Goal: Task Accomplishment & Management: Manage account settings

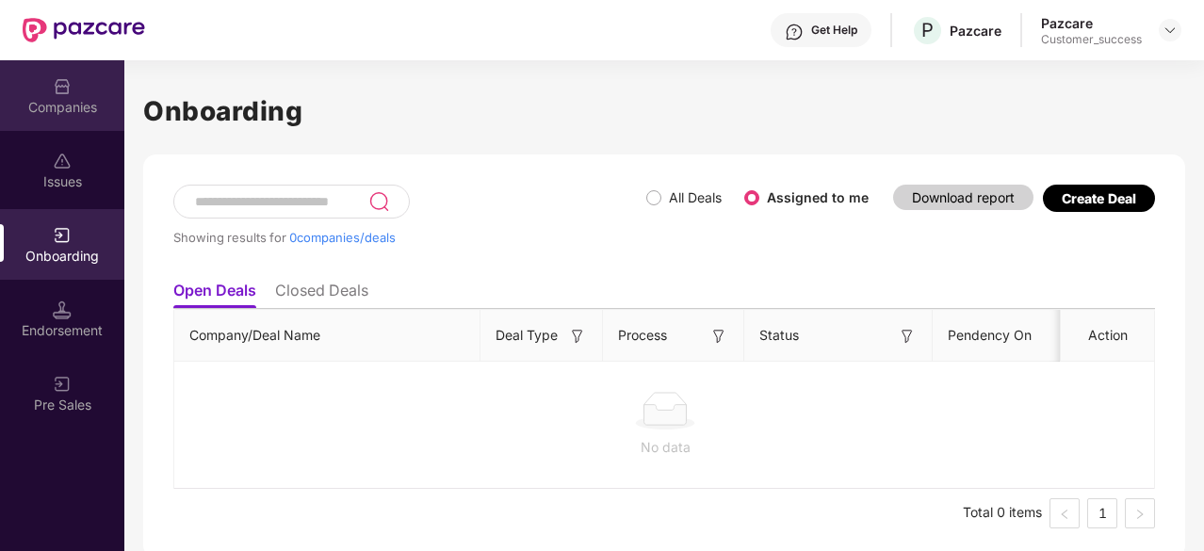
click at [75, 95] on div "Companies" at bounding box center [62, 95] width 124 height 71
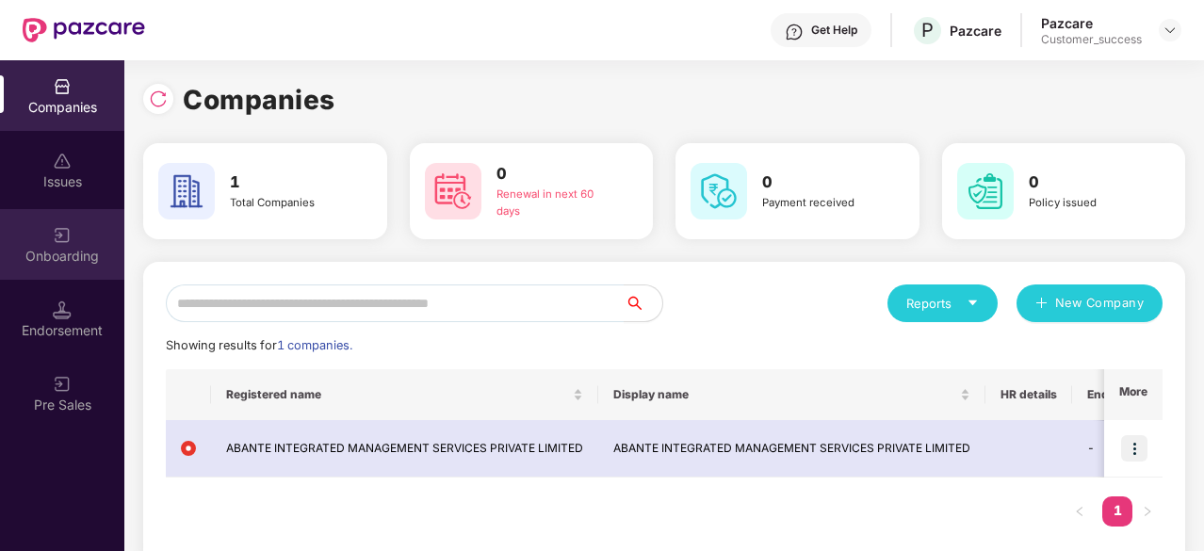
click at [81, 278] on div "Onboarding" at bounding box center [62, 244] width 124 height 71
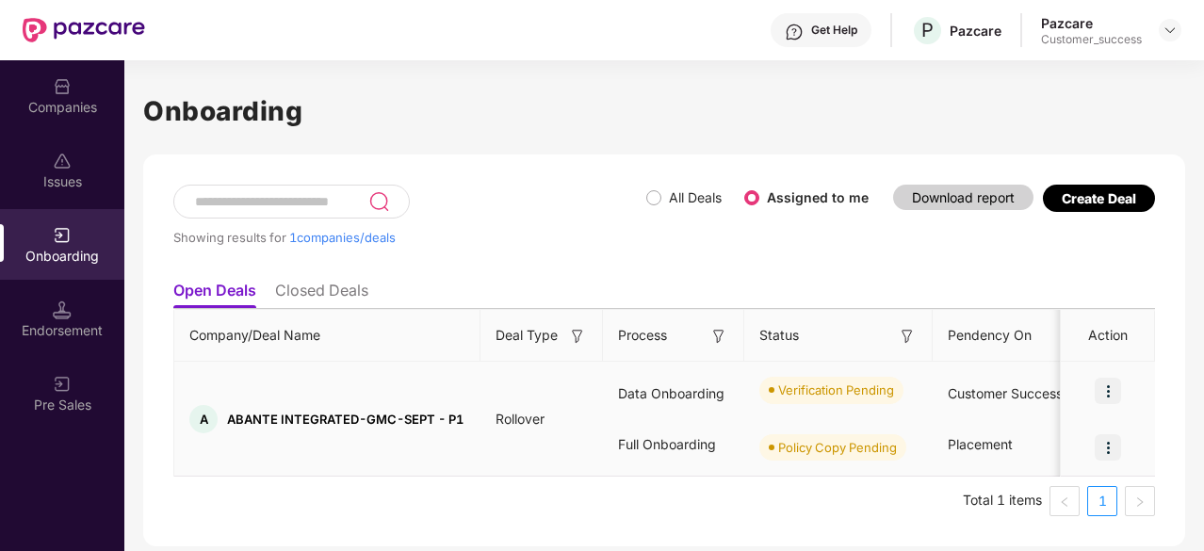
click at [1112, 387] on img at bounding box center [1108, 391] width 26 height 26
click at [777, 456] on span "Policy Copy Pending" at bounding box center [832, 447] width 147 height 26
click at [1113, 389] on img at bounding box center [1108, 391] width 26 height 26
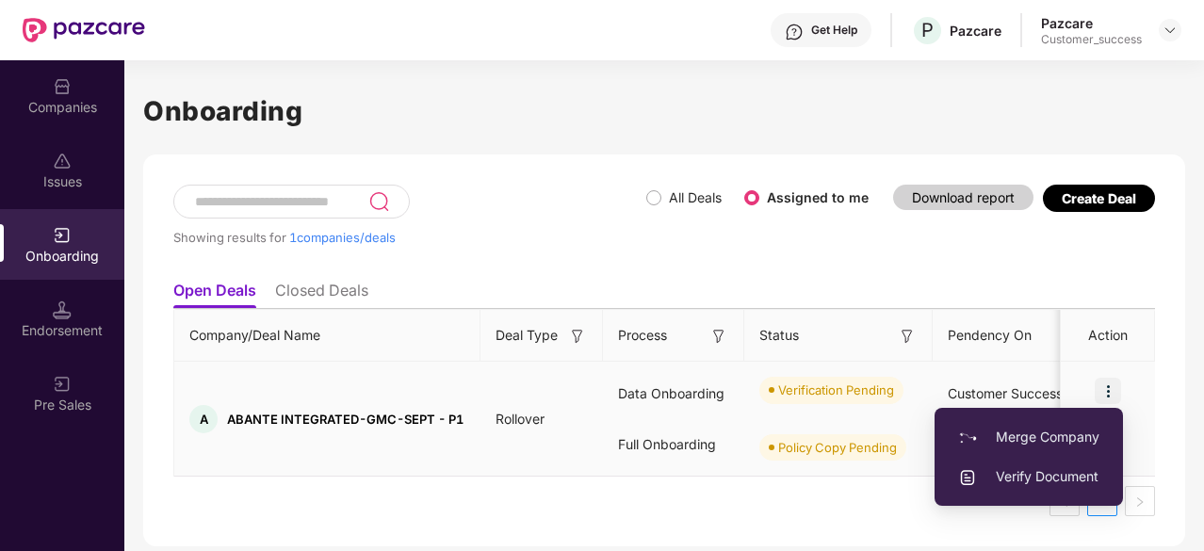
click at [1014, 479] on span "Verify Document" at bounding box center [1028, 476] width 141 height 21
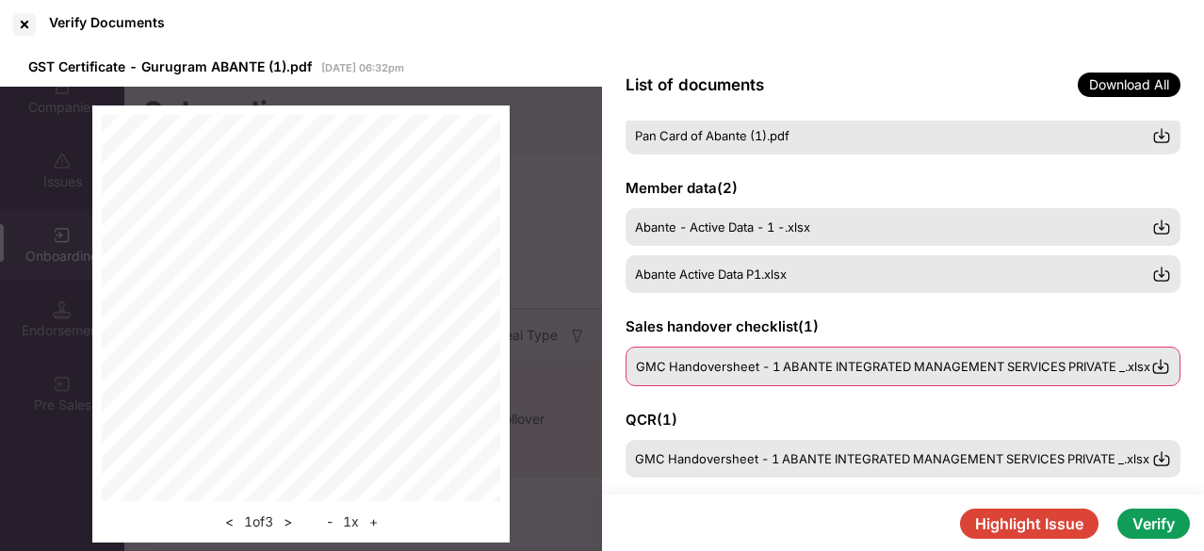
scroll to position [149, 0]
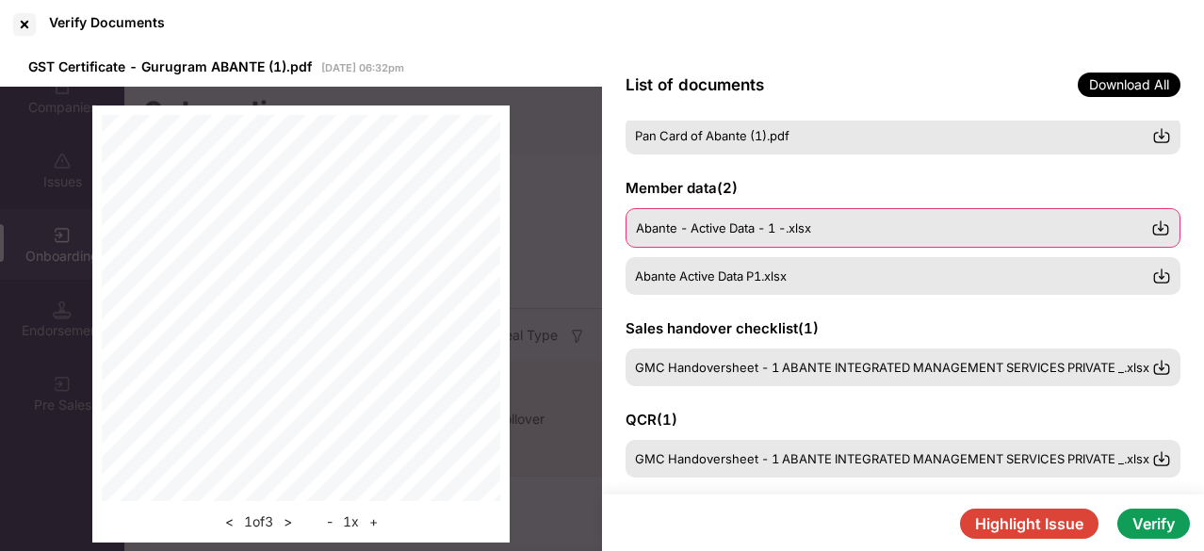
click at [1157, 224] on img at bounding box center [1160, 228] width 19 height 19
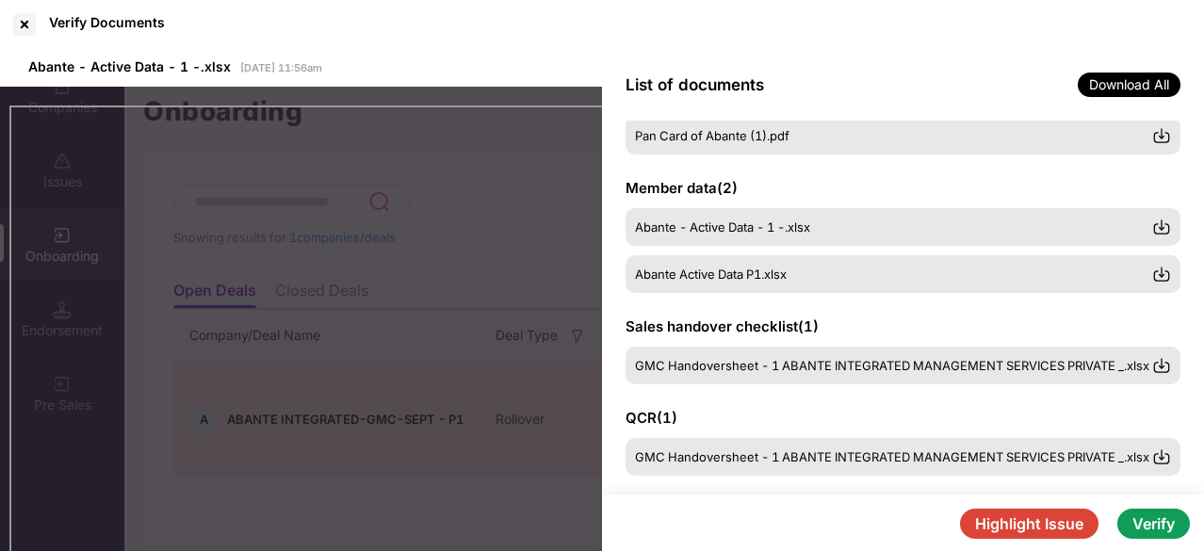
click at [1184, 334] on div "GSTIN certificate ( 1 ) GST Certificate - Gurugram ABANTE (1).pdf PAN card ( 1 …" at bounding box center [903, 308] width 602 height 374
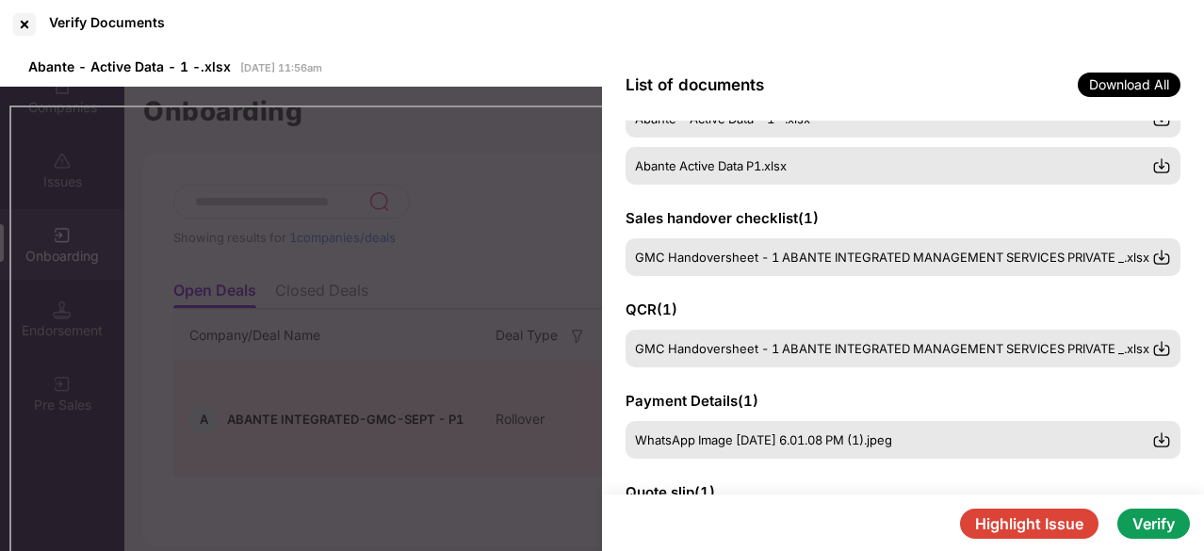
scroll to position [256, 0]
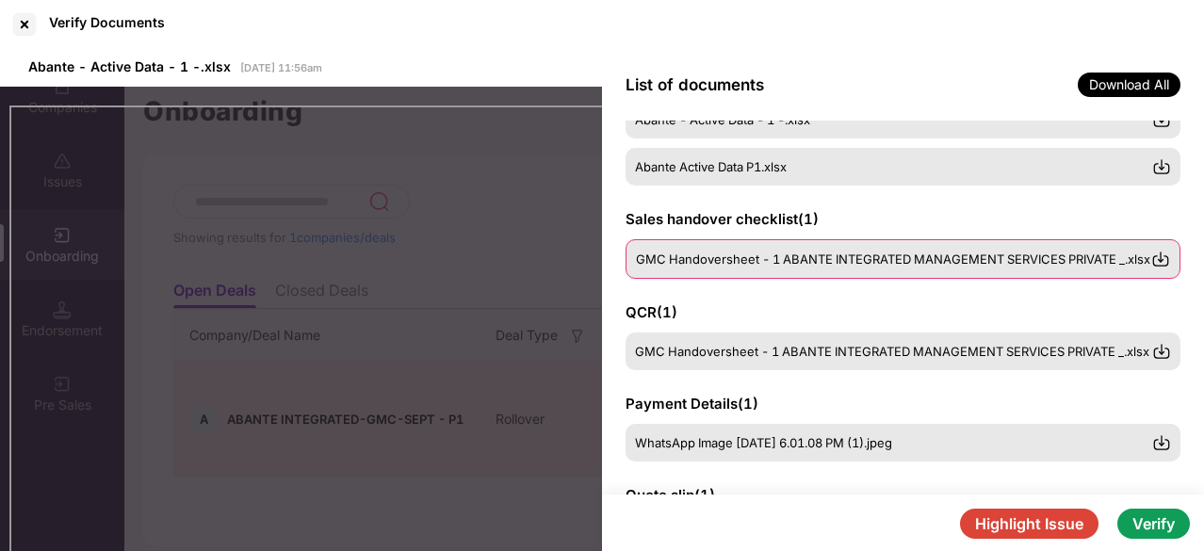
click at [1163, 255] on img at bounding box center [1160, 259] width 19 height 19
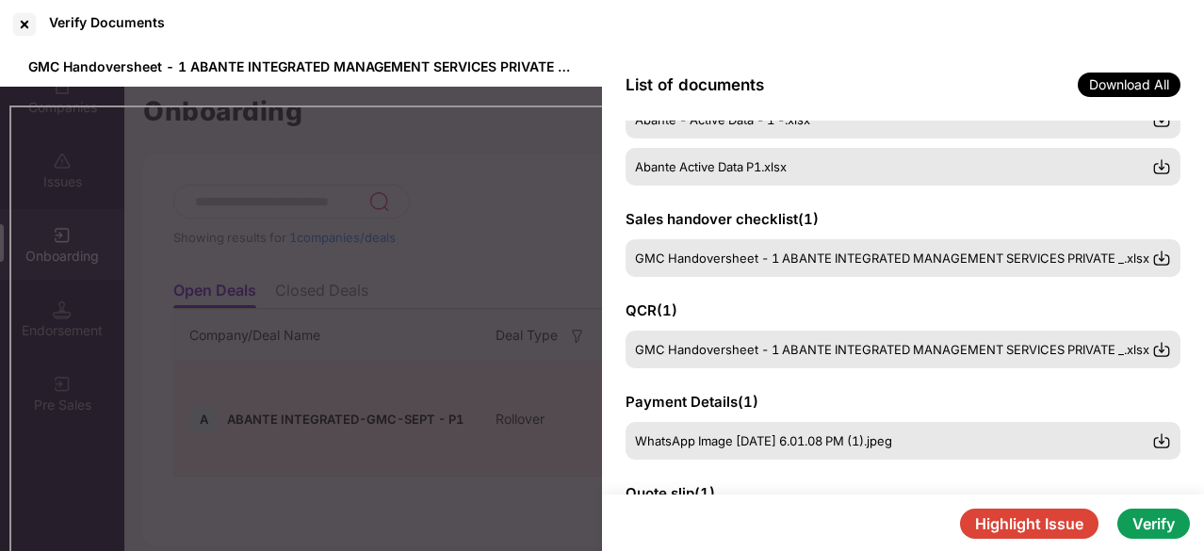
click at [1052, 525] on button "Highlight Issue" at bounding box center [1029, 524] width 139 height 30
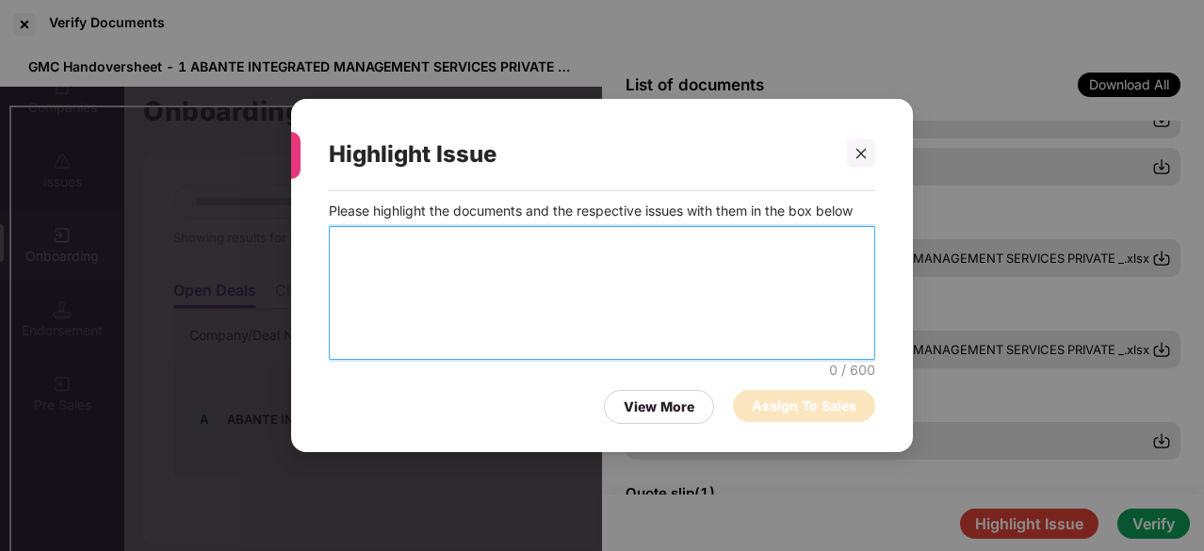
click at [622, 254] on textarea at bounding box center [602, 293] width 547 height 134
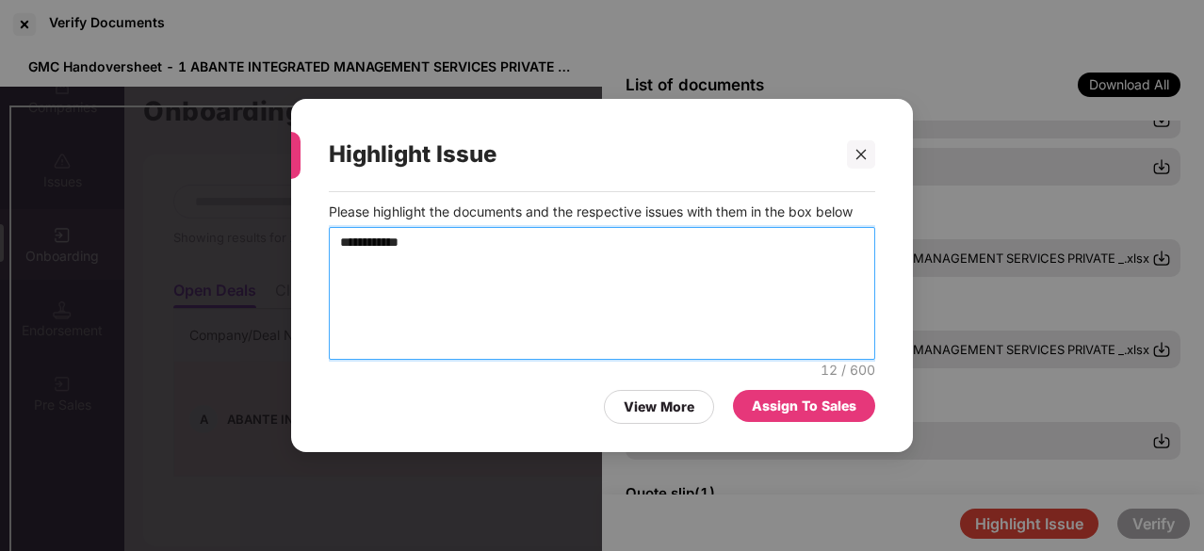
type textarea "**********"
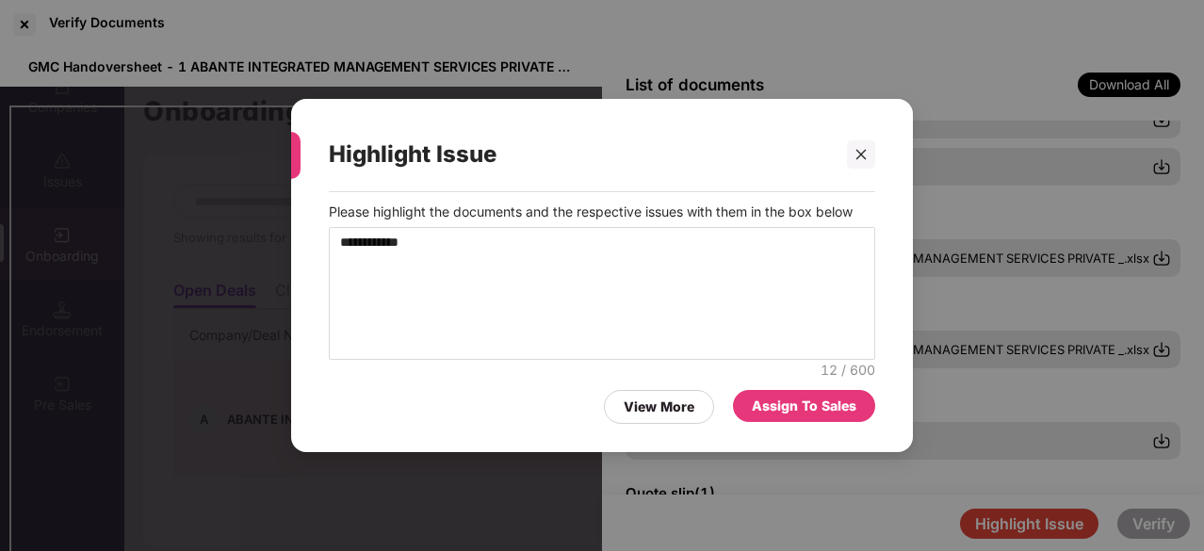
click at [811, 413] on div "Assign To Sales" at bounding box center [804, 406] width 105 height 21
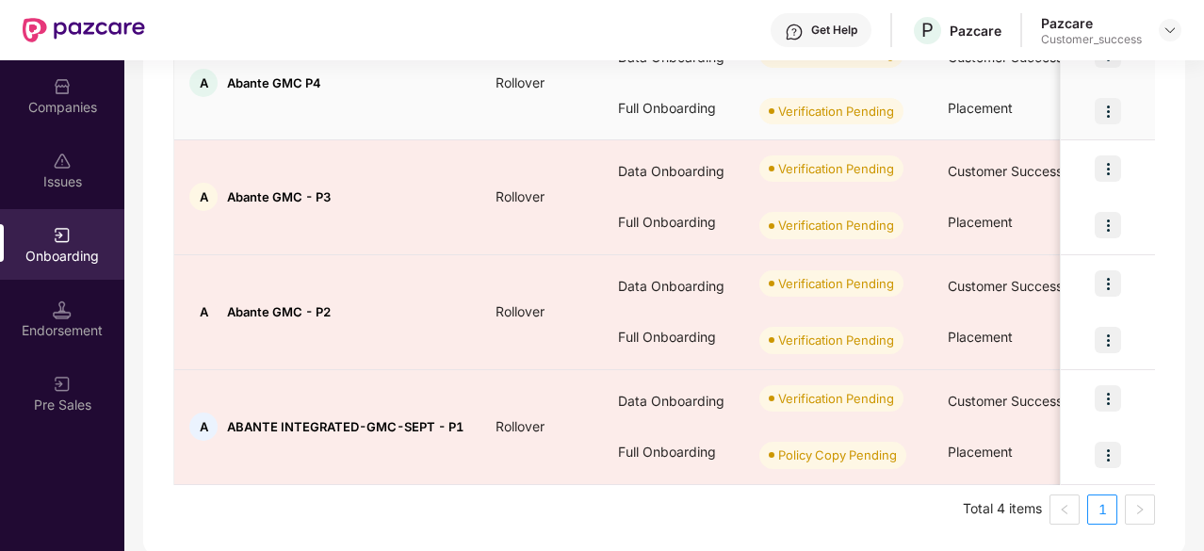
scroll to position [334, 0]
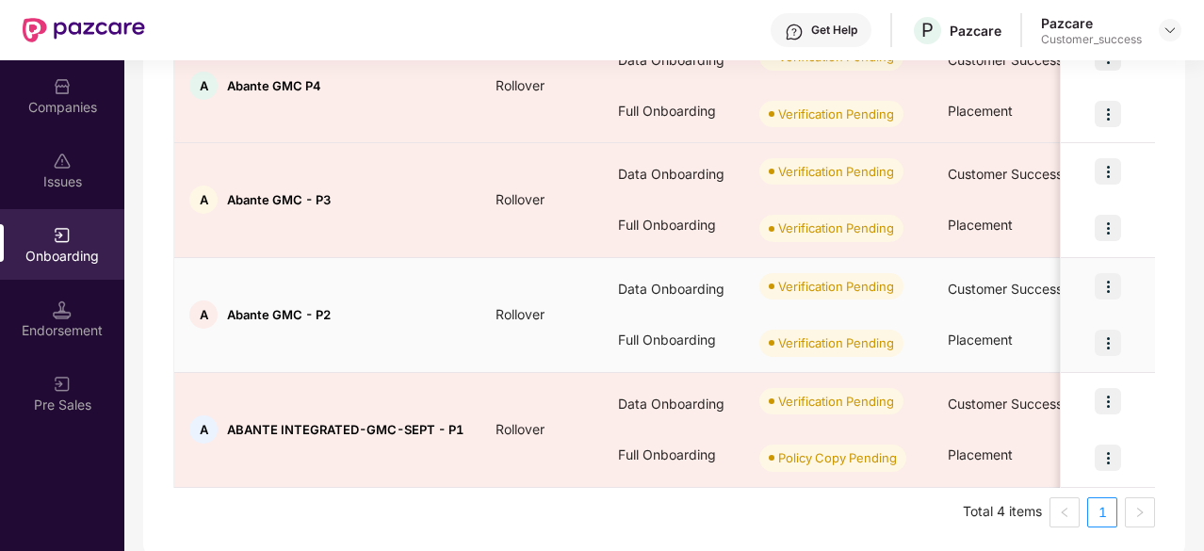
click at [1105, 336] on img at bounding box center [1108, 343] width 26 height 26
click at [1095, 278] on img at bounding box center [1108, 286] width 26 height 26
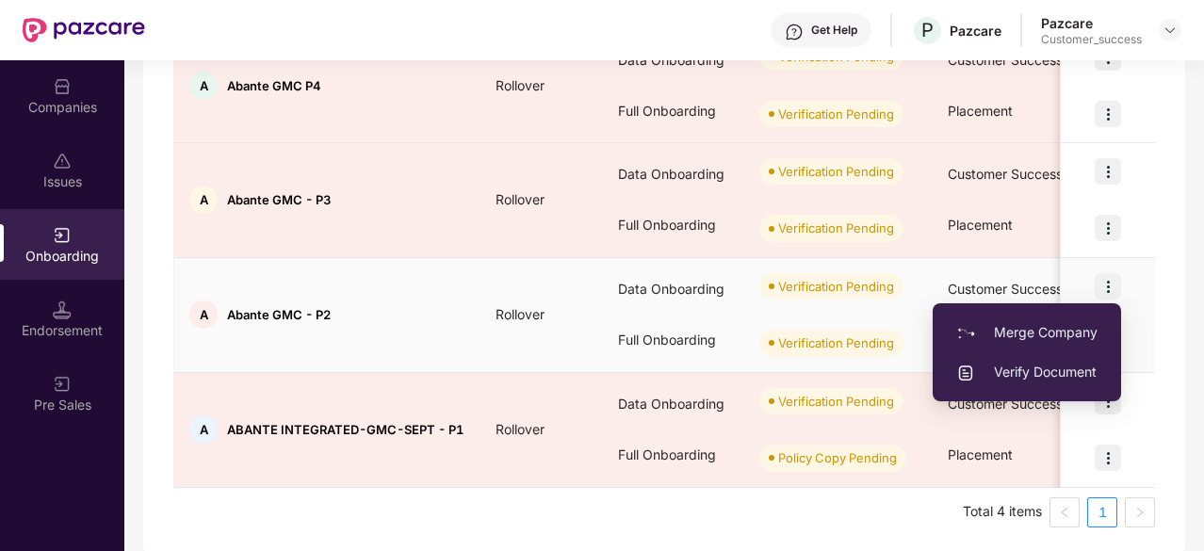
click at [1076, 372] on span "Verify Document" at bounding box center [1026, 372] width 141 height 21
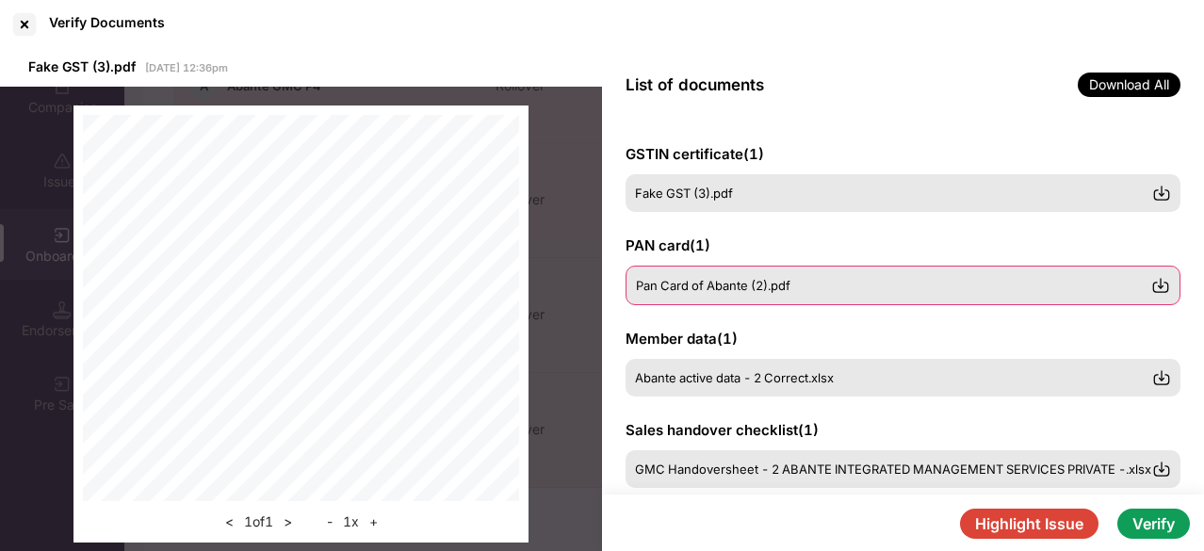
click at [771, 287] on span "Pan Card of Abante (2).pdf" at bounding box center [713, 285] width 155 height 15
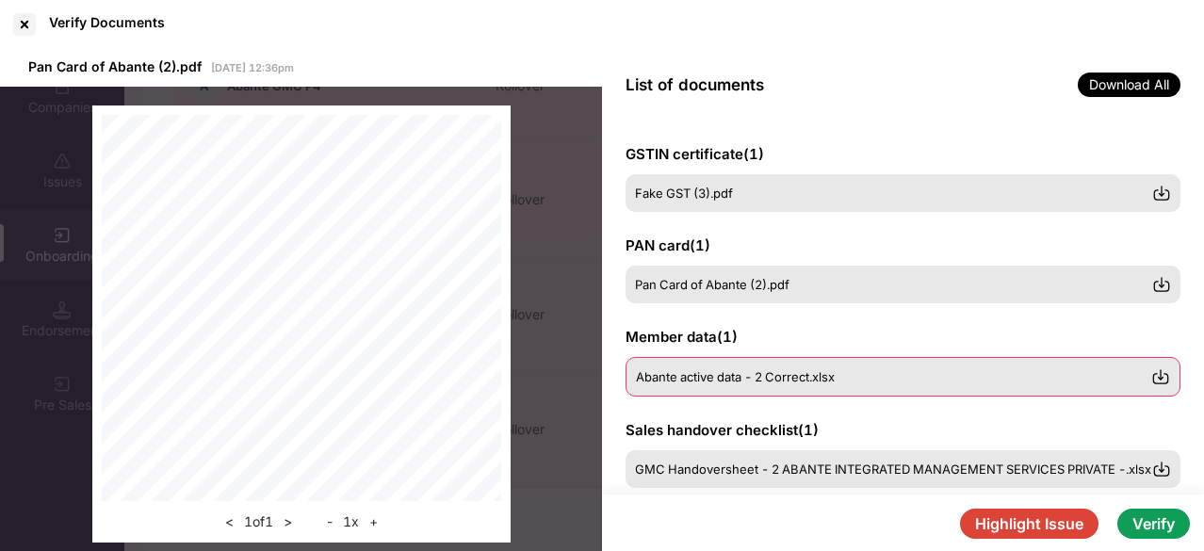
click at [790, 367] on div "Abante active data - 2 Correct.xlsx" at bounding box center [903, 377] width 555 height 40
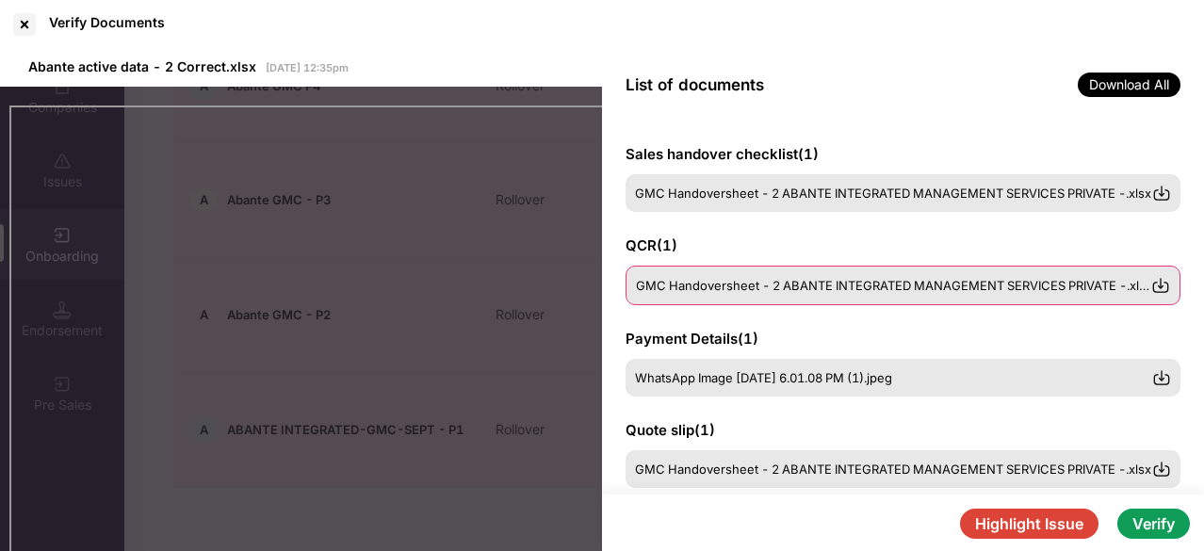
scroll to position [190, 0]
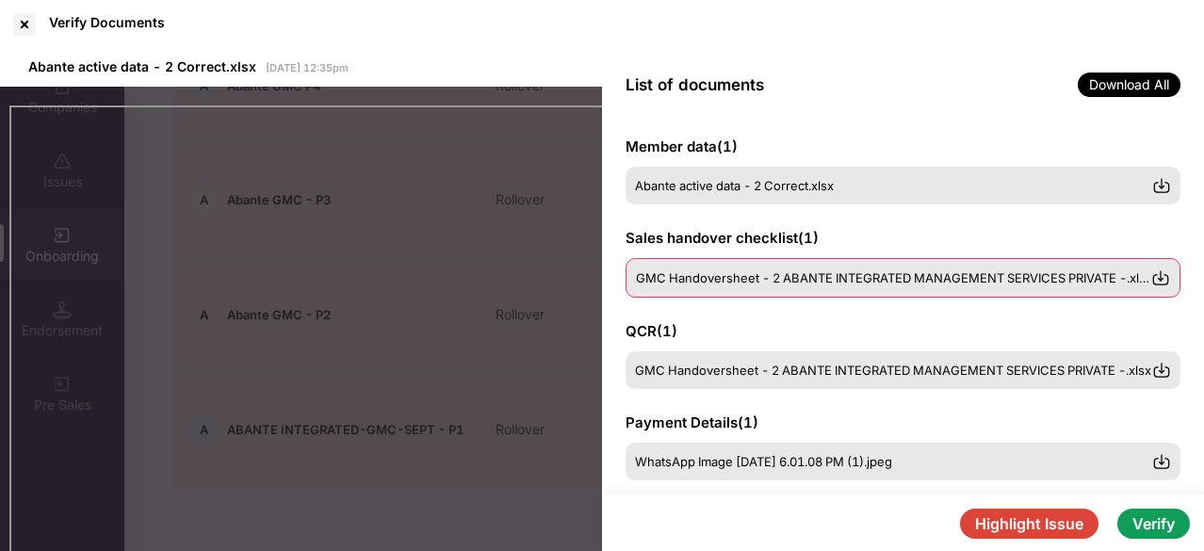
click at [902, 280] on span "GMC Handoversheet - 2 ABANTE INTEGRATED MANAGEMENT SERVICES PRIVATE -.xlsx" at bounding box center [894, 277] width 516 height 15
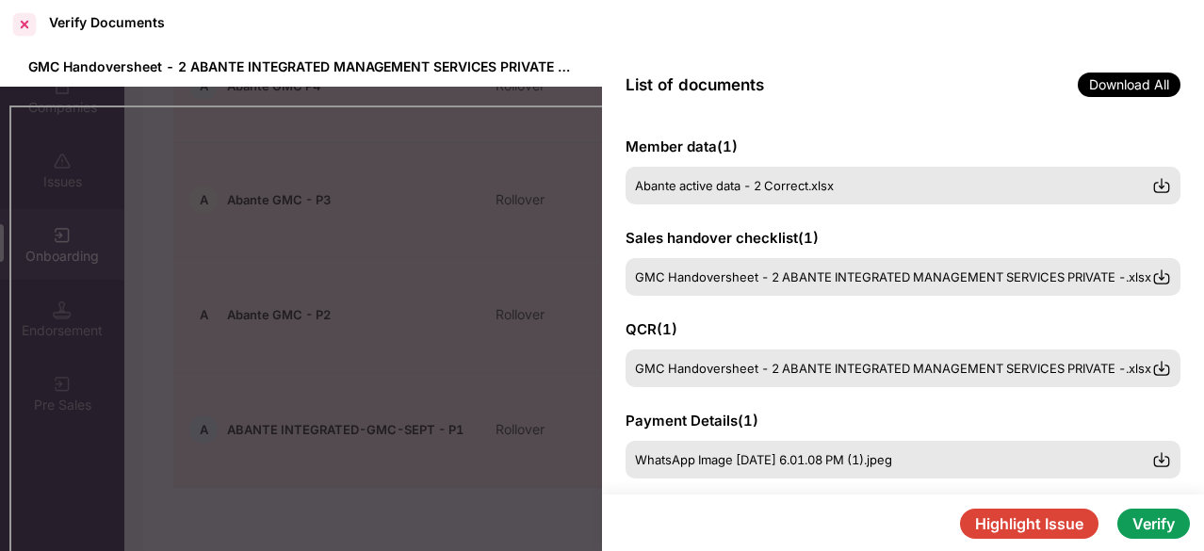
click at [38, 24] on div at bounding box center [24, 24] width 30 height 30
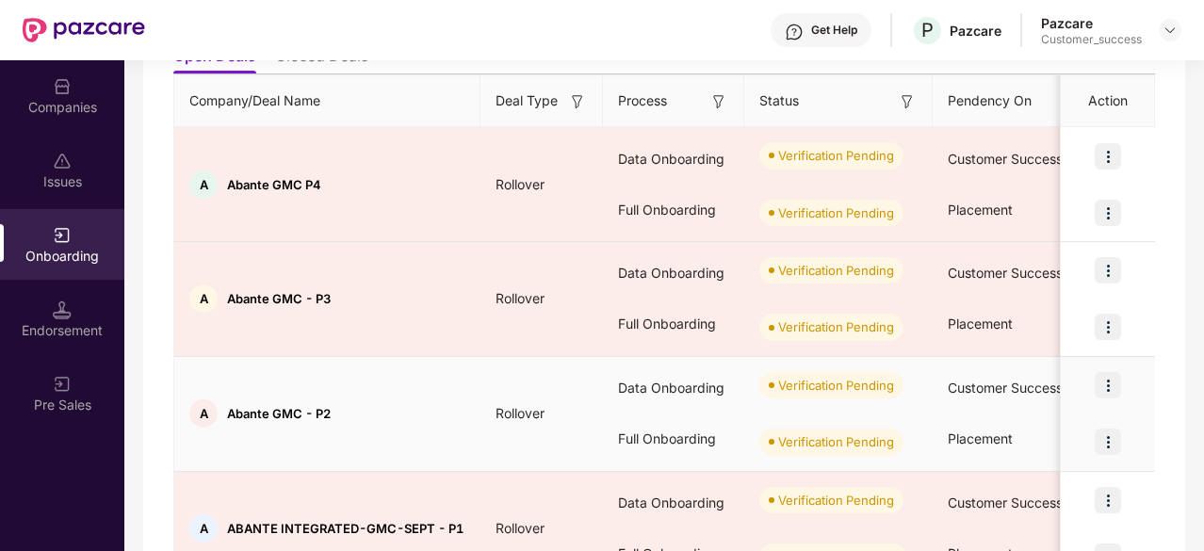
scroll to position [0, 0]
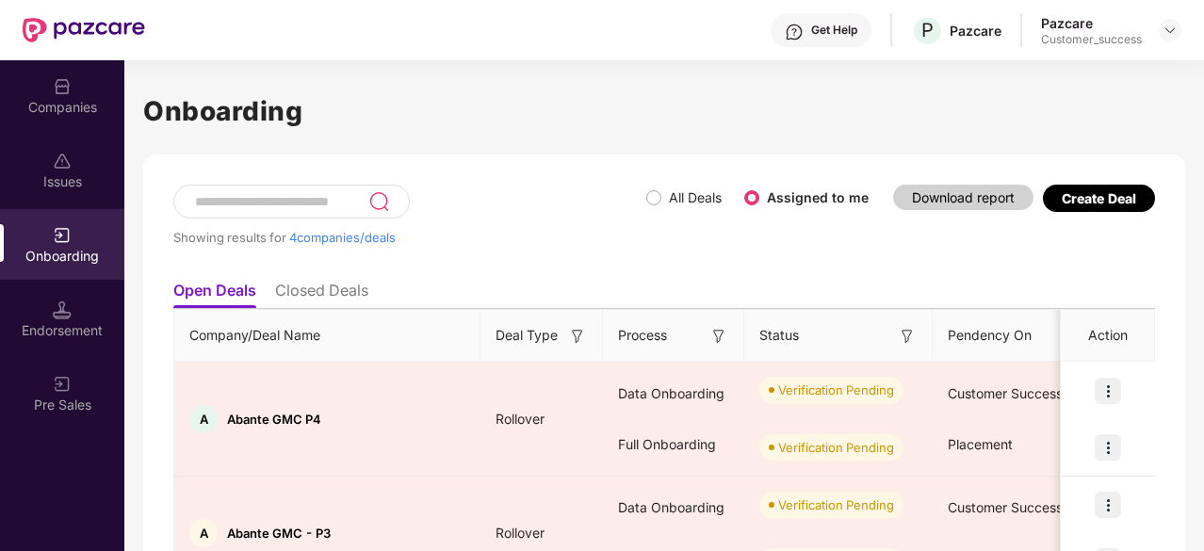
click at [328, 304] on li "Closed Deals" at bounding box center [321, 294] width 93 height 27
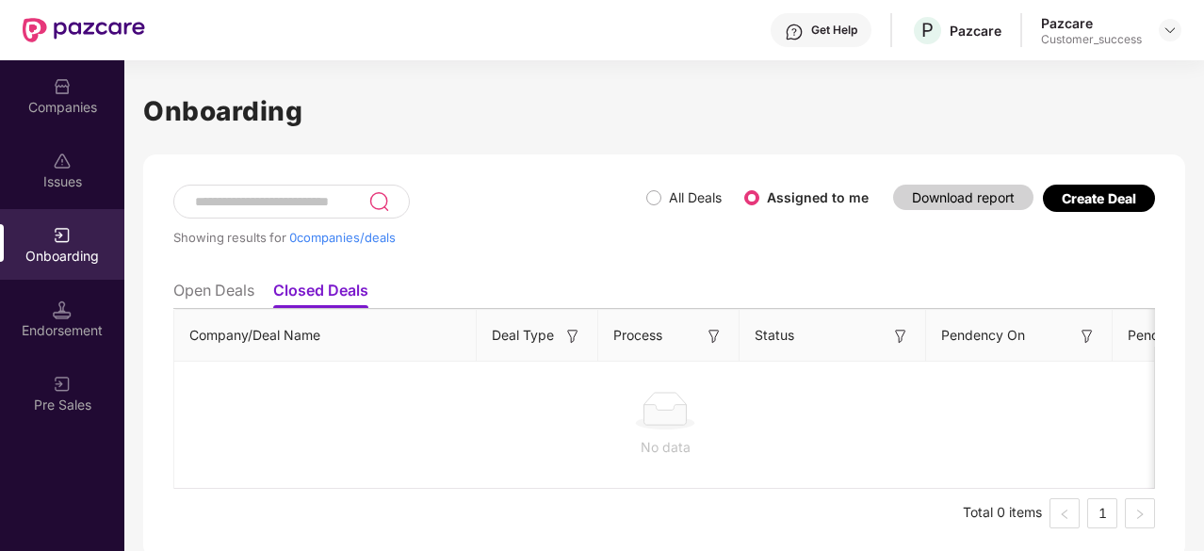
click at [245, 287] on li "Open Deals" at bounding box center [213, 294] width 81 height 27
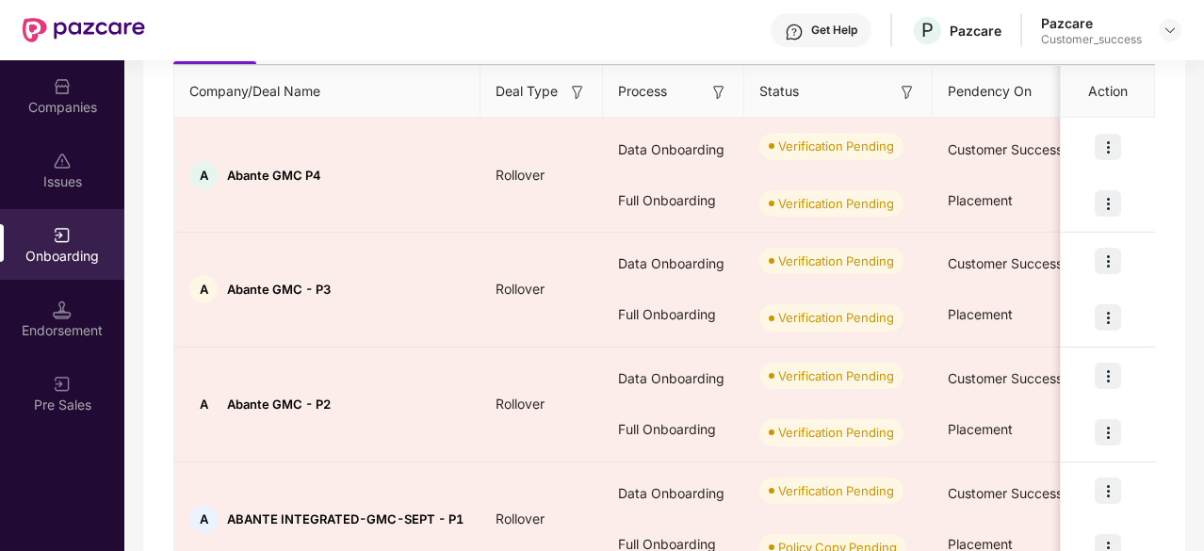
scroll to position [244, 0]
click at [149, 425] on div "Showing results for 4 companies/deals All Deals Assigned to me Download report …" at bounding box center [664, 278] width 1042 height 737
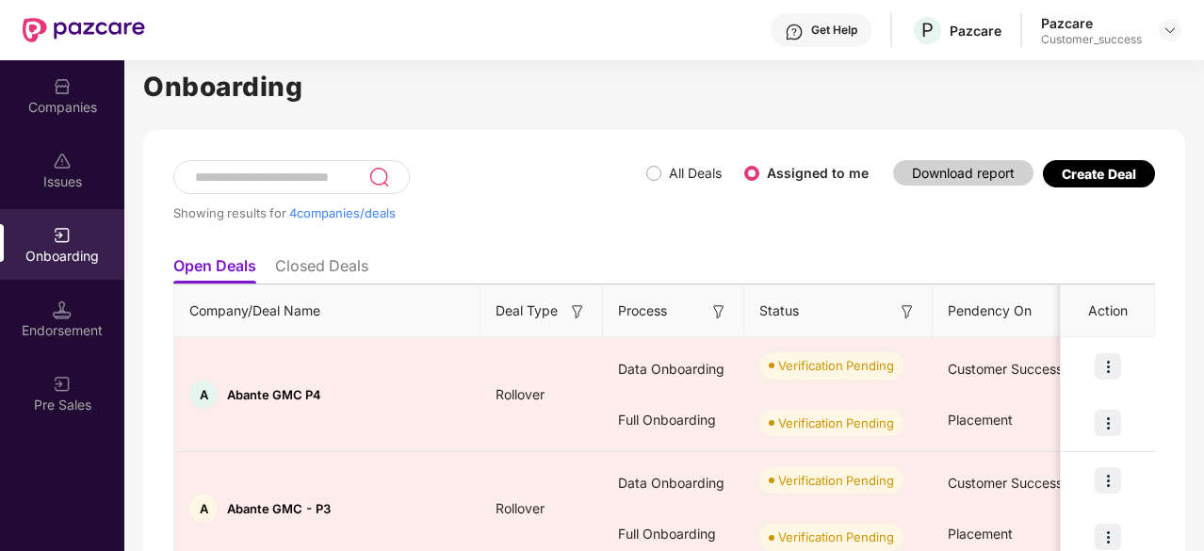
scroll to position [0, 0]
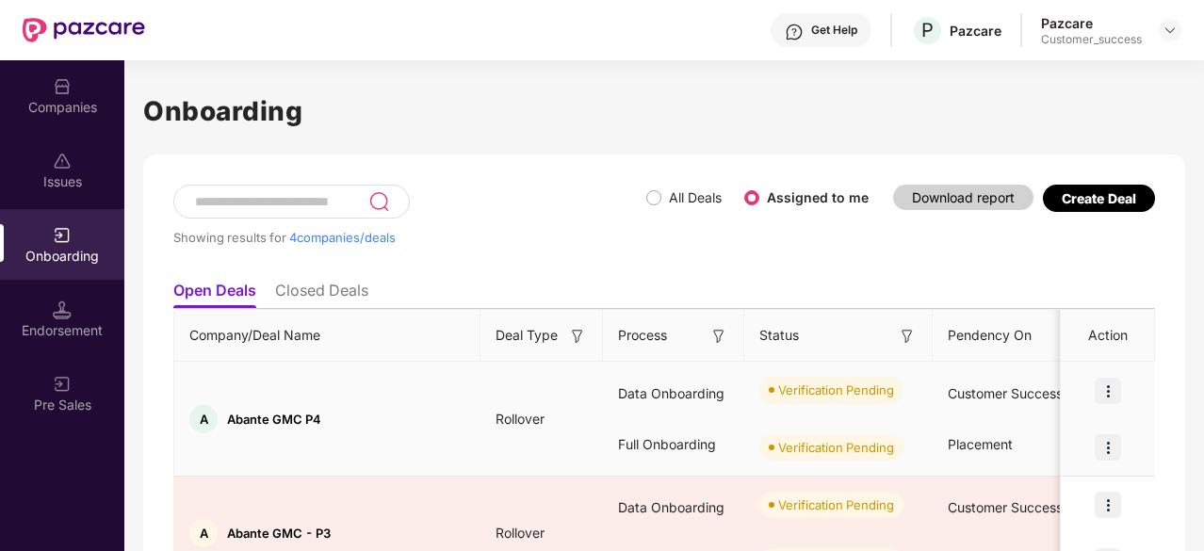
click at [1114, 387] on img at bounding box center [1108, 391] width 26 height 26
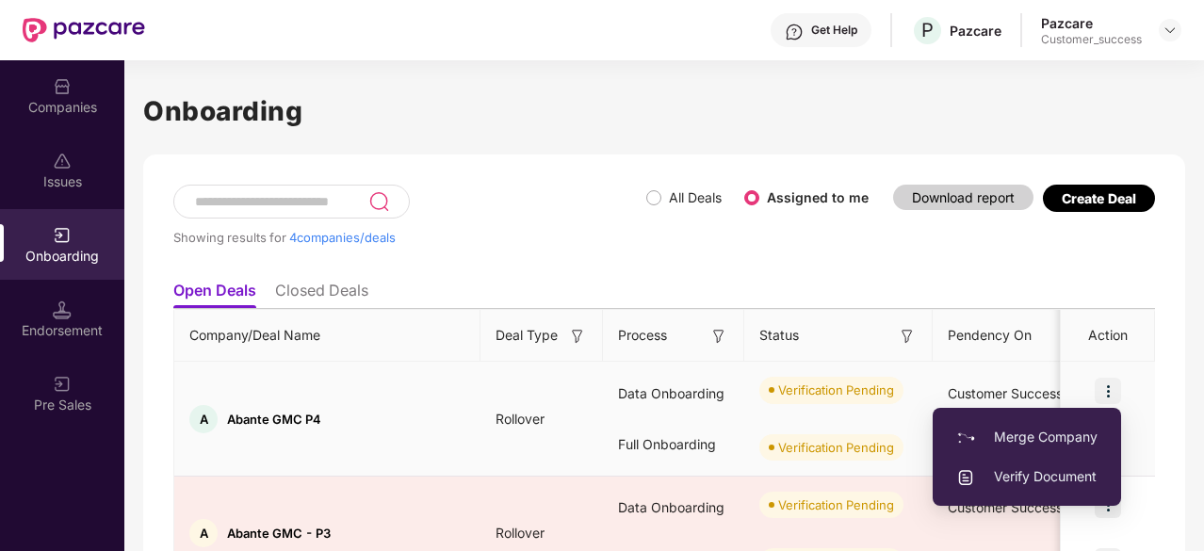
click at [1082, 470] on span "Verify Document" at bounding box center [1026, 476] width 141 height 21
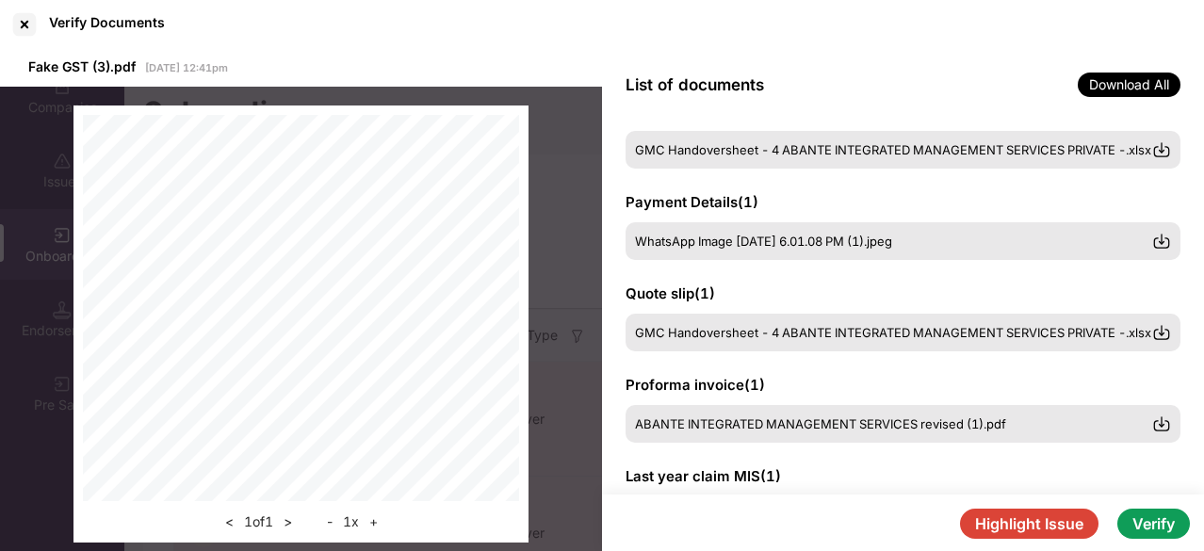
scroll to position [408, 0]
click at [34, 21] on div at bounding box center [24, 24] width 30 height 30
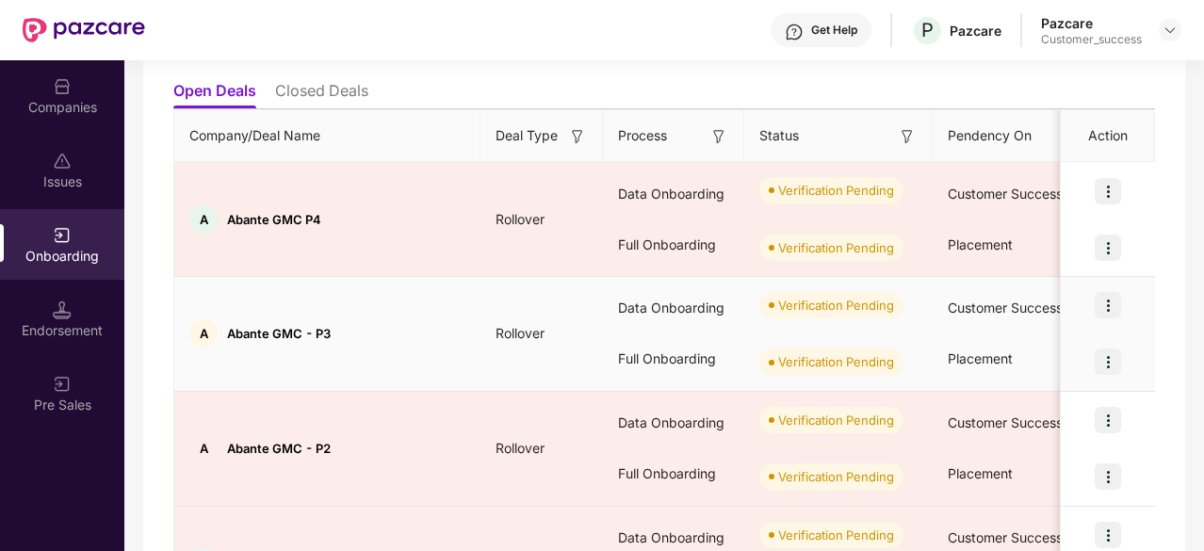
scroll to position [336, 0]
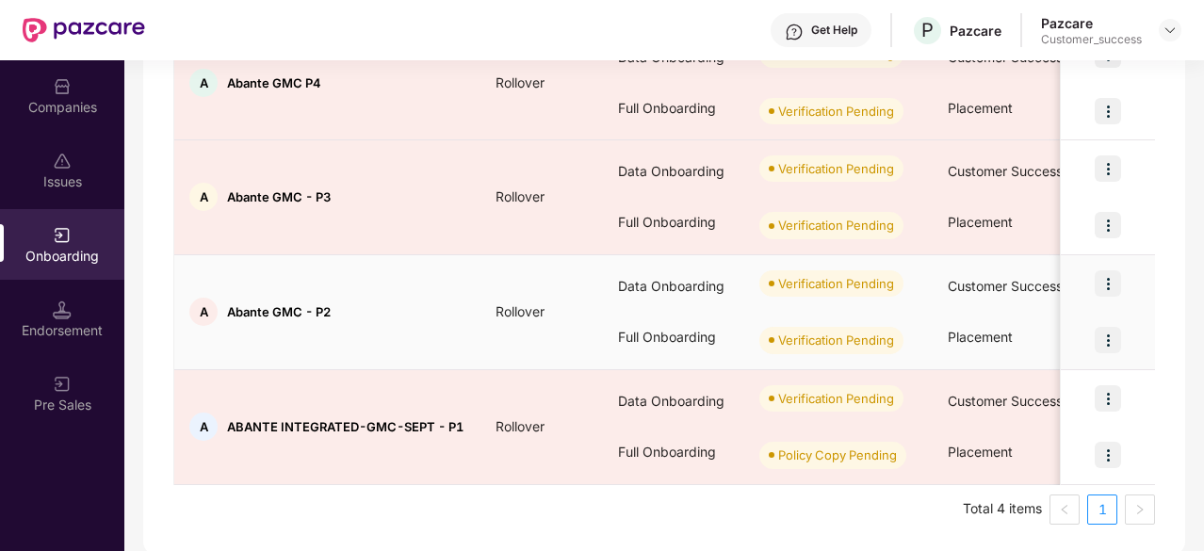
click at [1108, 272] on img at bounding box center [1108, 283] width 26 height 26
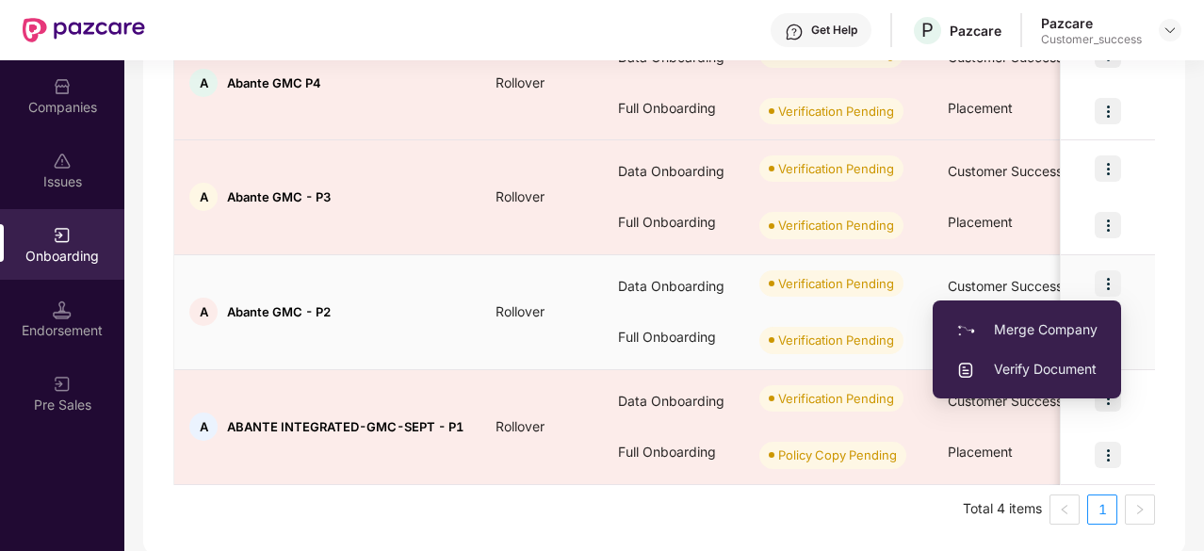
click at [1064, 370] on span "Verify Document" at bounding box center [1026, 369] width 141 height 21
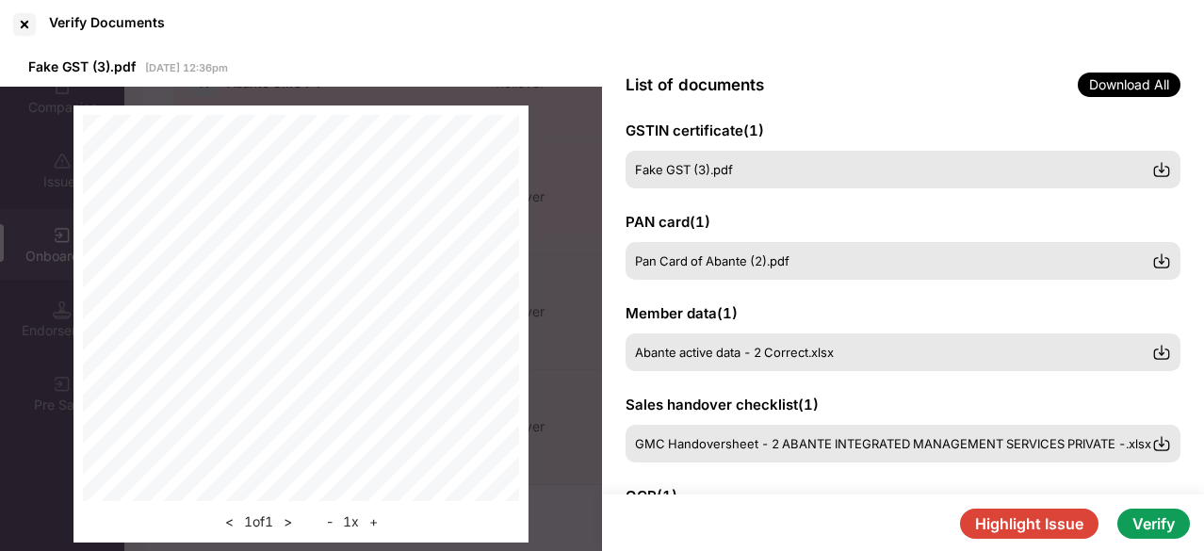
scroll to position [24, 0]
click at [1064, 370] on div "Abante active data - 2 Correct.xlsx" at bounding box center [903, 352] width 555 height 38
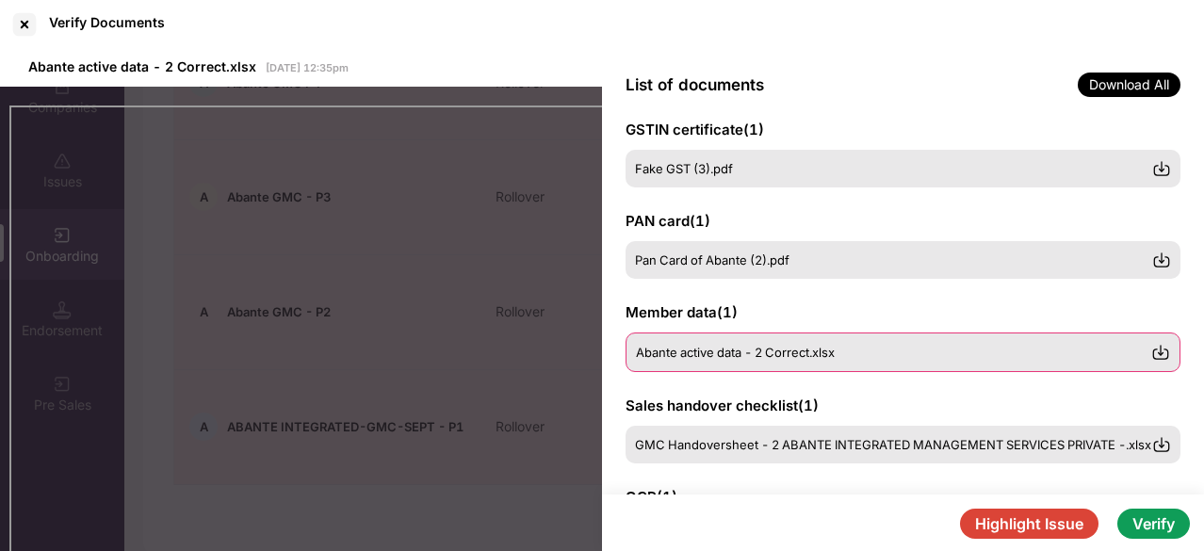
click at [937, 355] on div "Abante active data - 2 Correct.xlsx" at bounding box center [893, 352] width 515 height 15
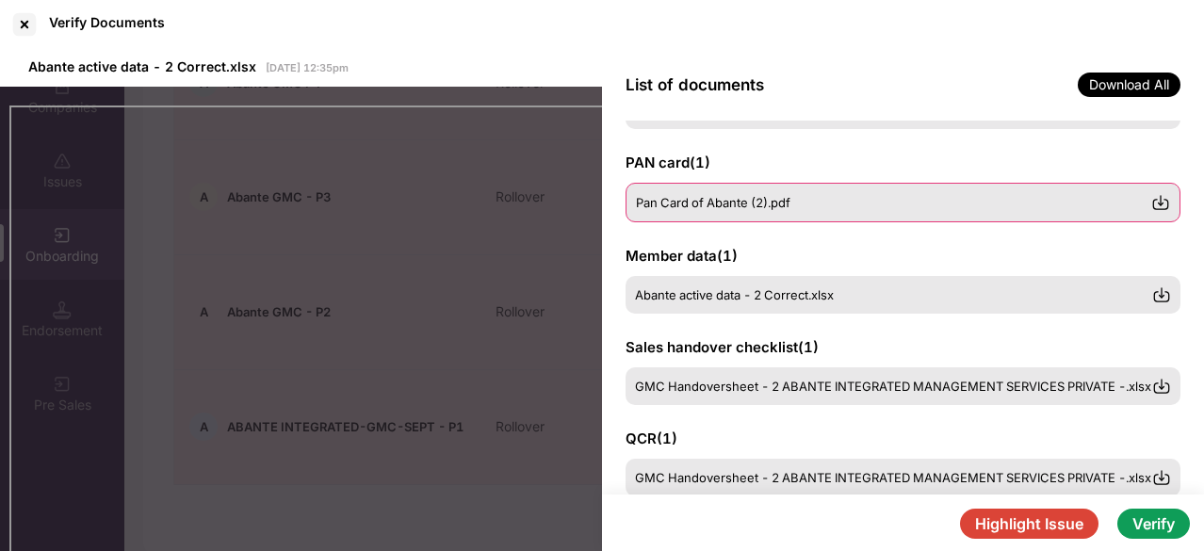
scroll to position [0, 0]
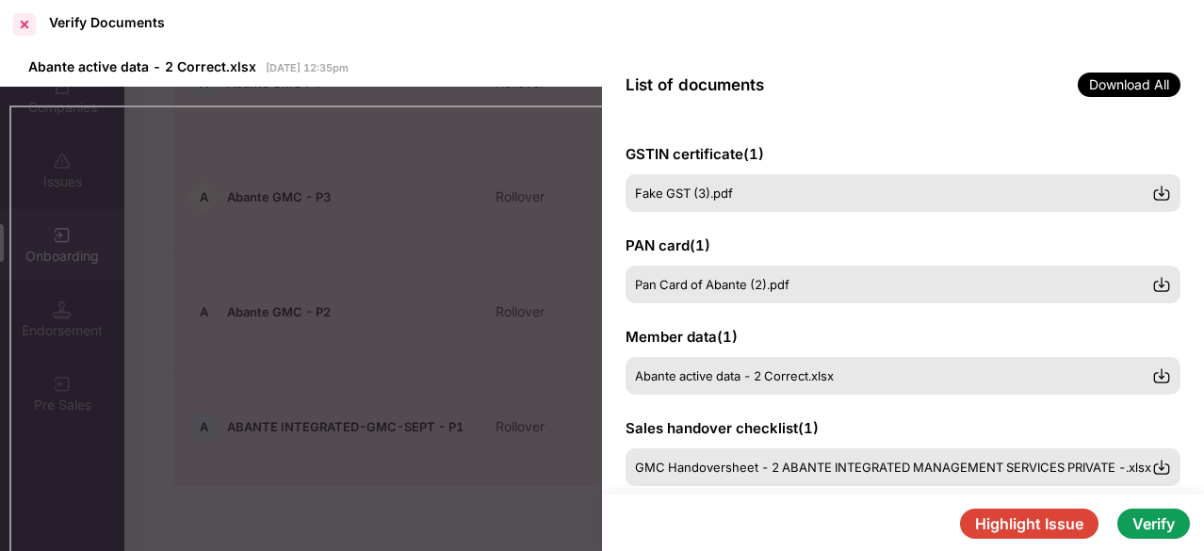
click at [38, 25] on div at bounding box center [24, 24] width 30 height 30
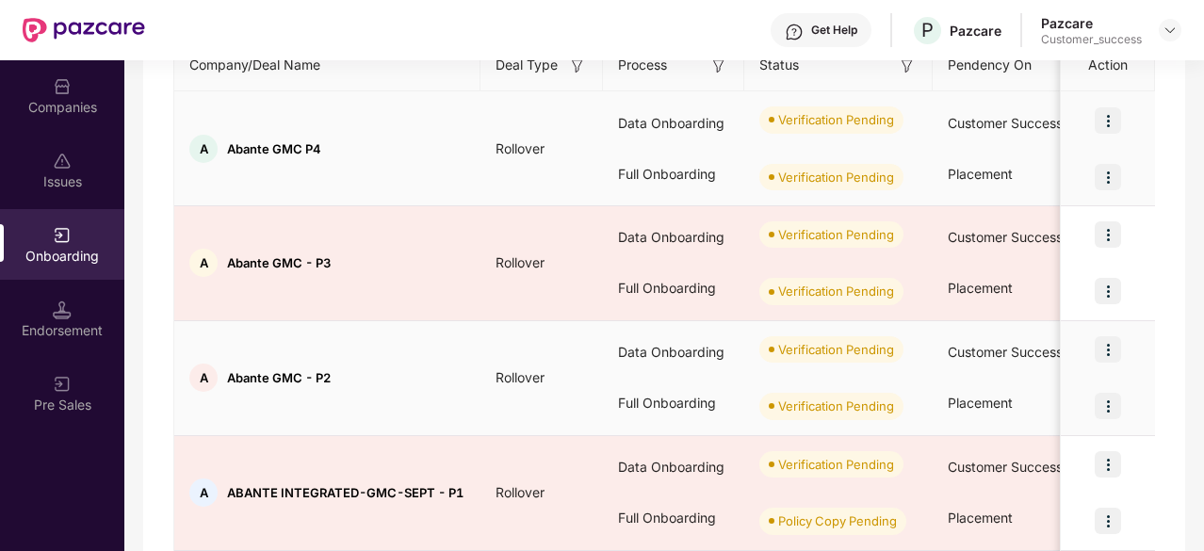
click at [803, 321] on div "Verification Pending" at bounding box center [838, 349] width 188 height 57
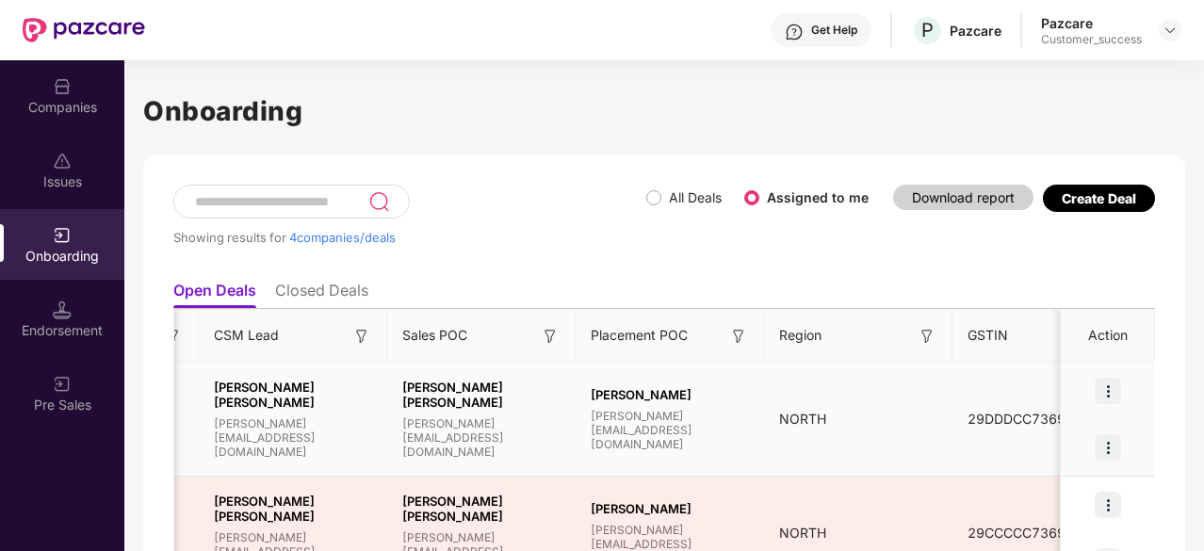
scroll to position [0, 1677]
